Goal: Communication & Community: Answer question/provide support

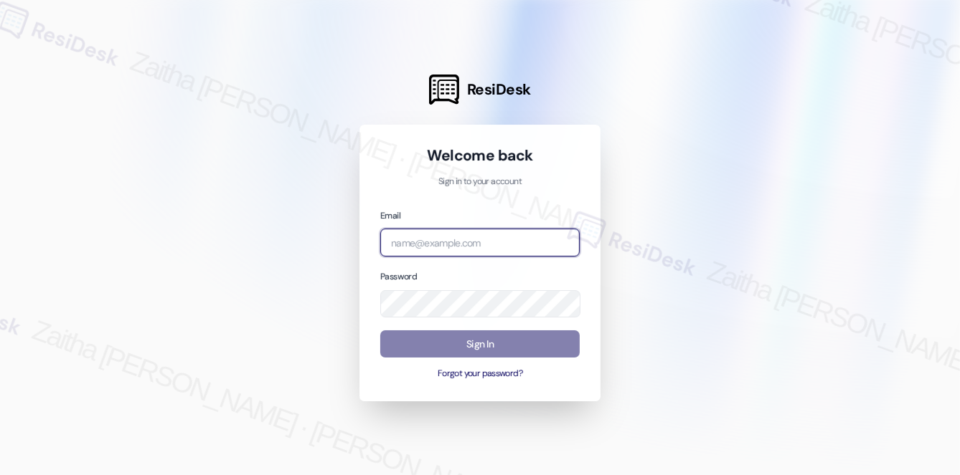
click at [460, 250] on input "email" at bounding box center [479, 243] width 199 height 28
type input "[EMAIL_ADDRESS][PERSON_NAME][DOMAIN_NAME]"
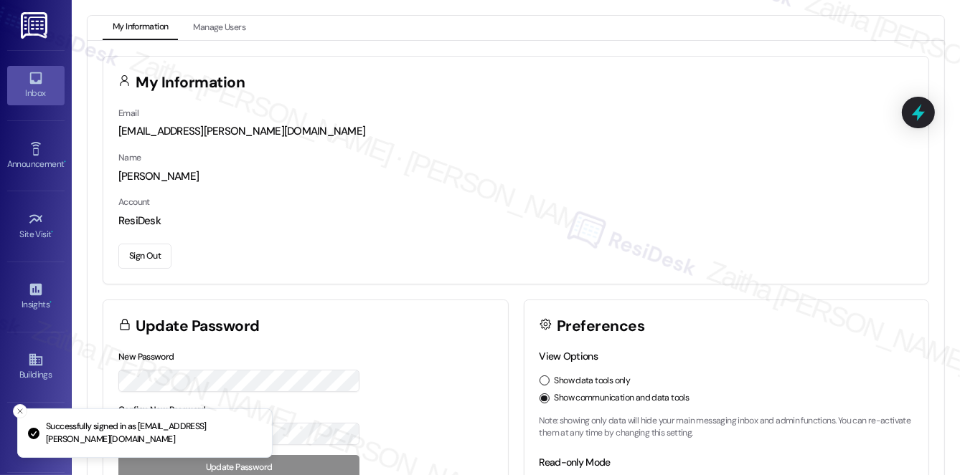
click at [27, 90] on div "Inbox" at bounding box center [36, 93] width 72 height 14
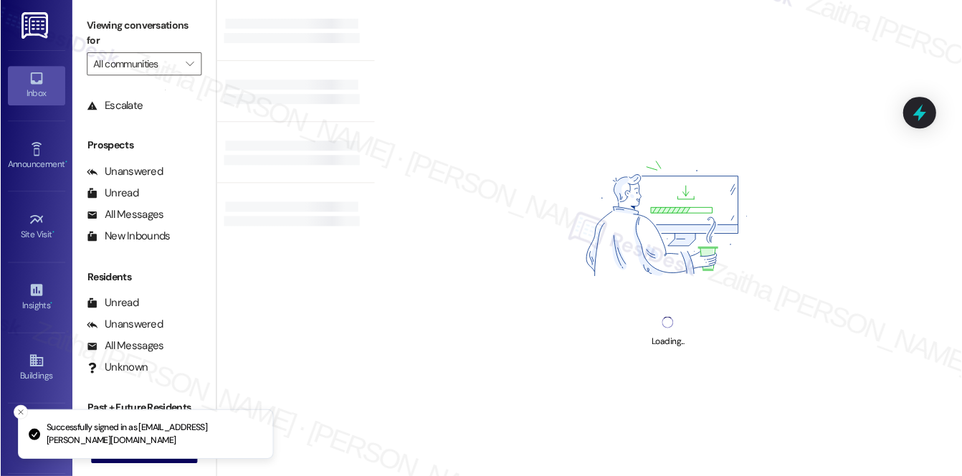
scroll to position [171, 0]
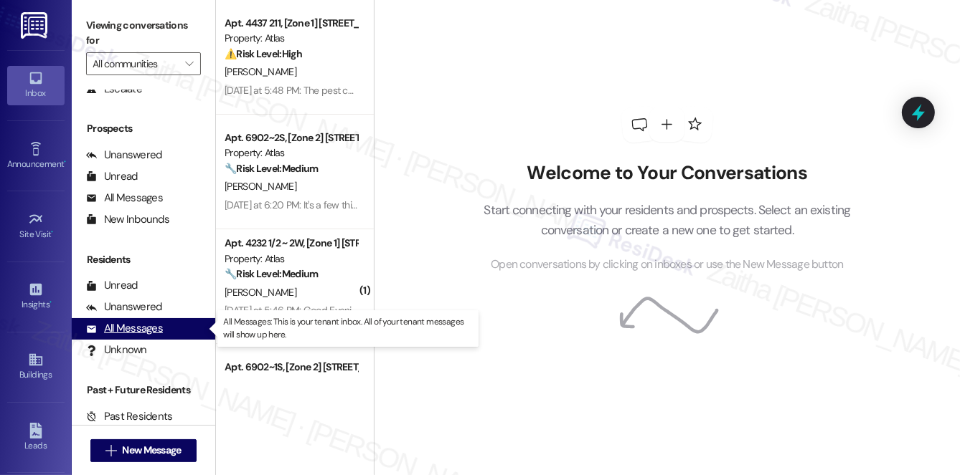
click at [136, 327] on div "All Messages" at bounding box center [124, 328] width 77 height 15
